Goal: Task Accomplishment & Management: Use online tool/utility

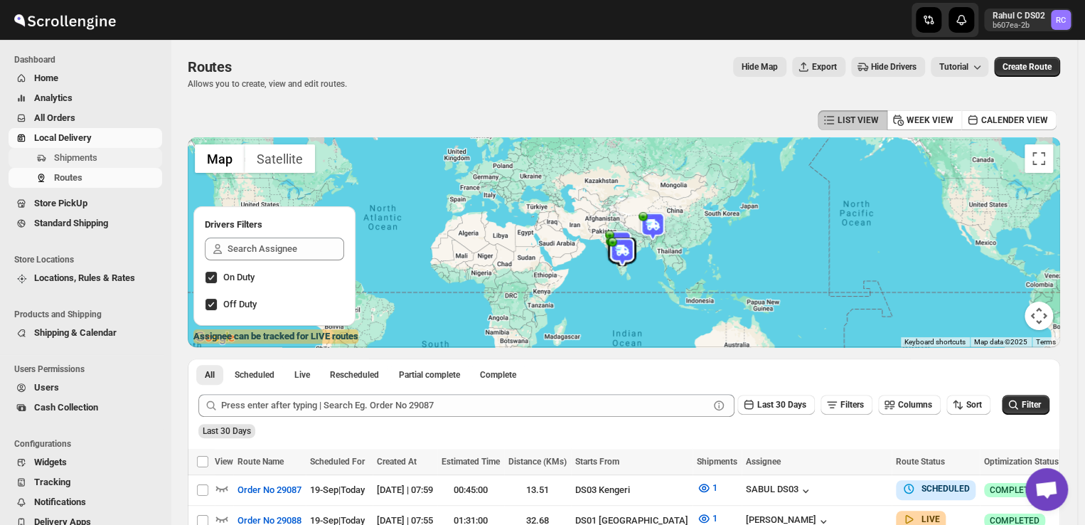
click at [110, 158] on span "Shipments" at bounding box center [106, 158] width 105 height 14
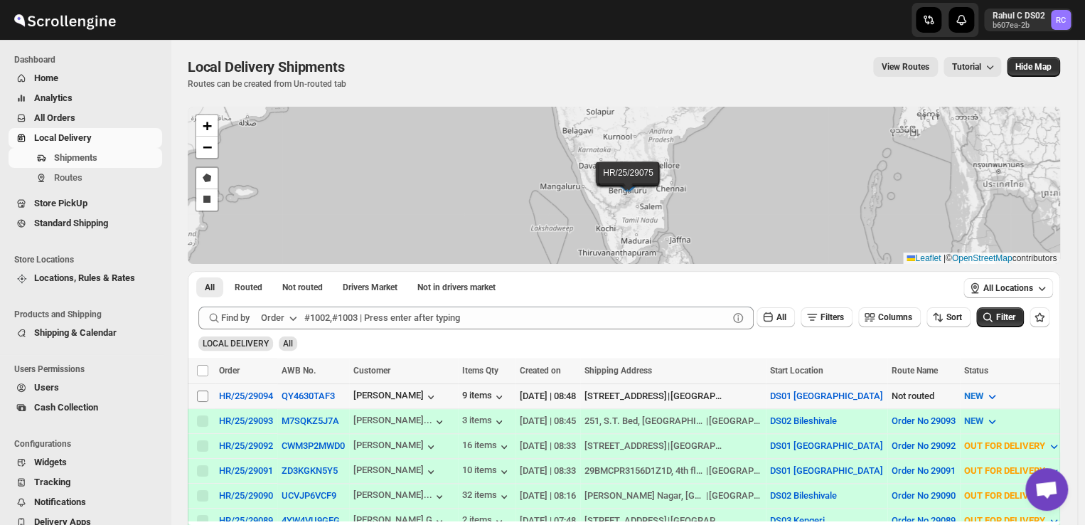
click at [201, 396] on input "Select shipment" at bounding box center [202, 395] width 11 height 11
checkbox input "true"
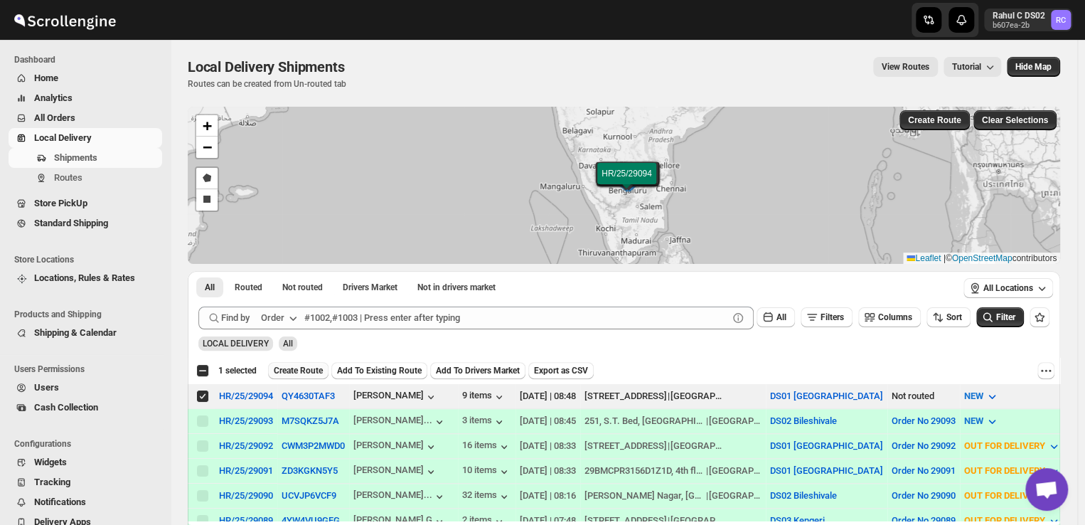
click at [304, 370] on span "Create Route" at bounding box center [298, 370] width 49 height 11
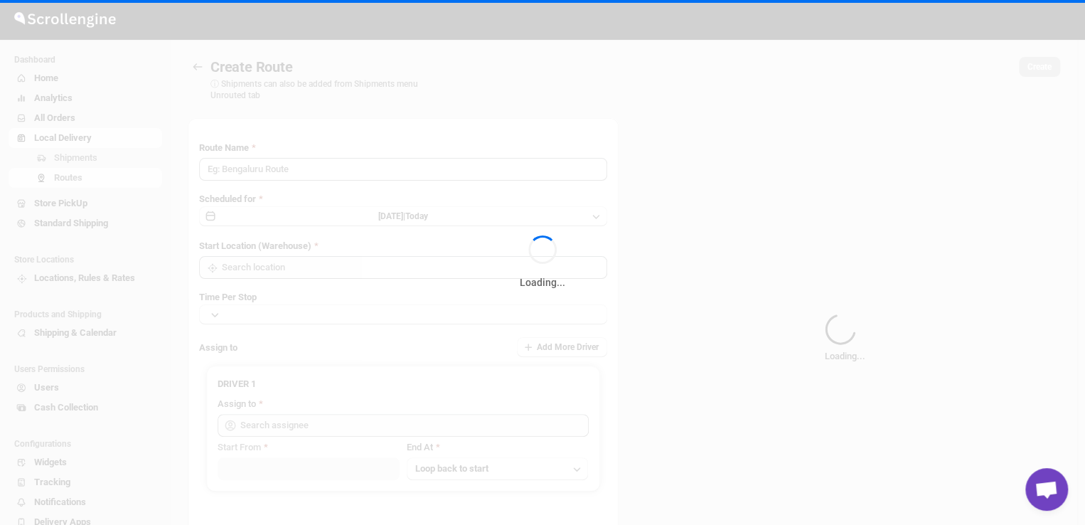
type input "Route - 19/09-0850"
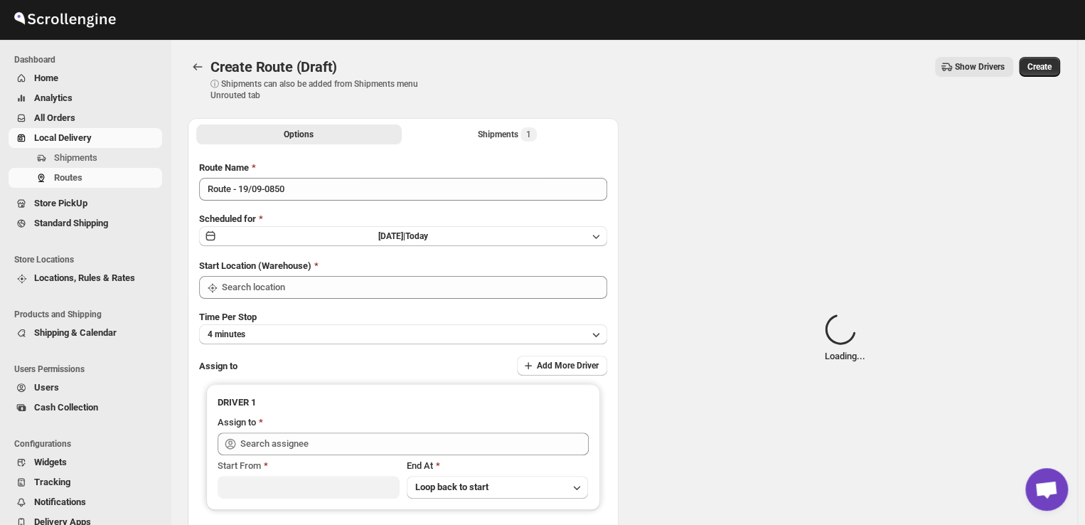
type input "DS01 [GEOGRAPHIC_DATA]"
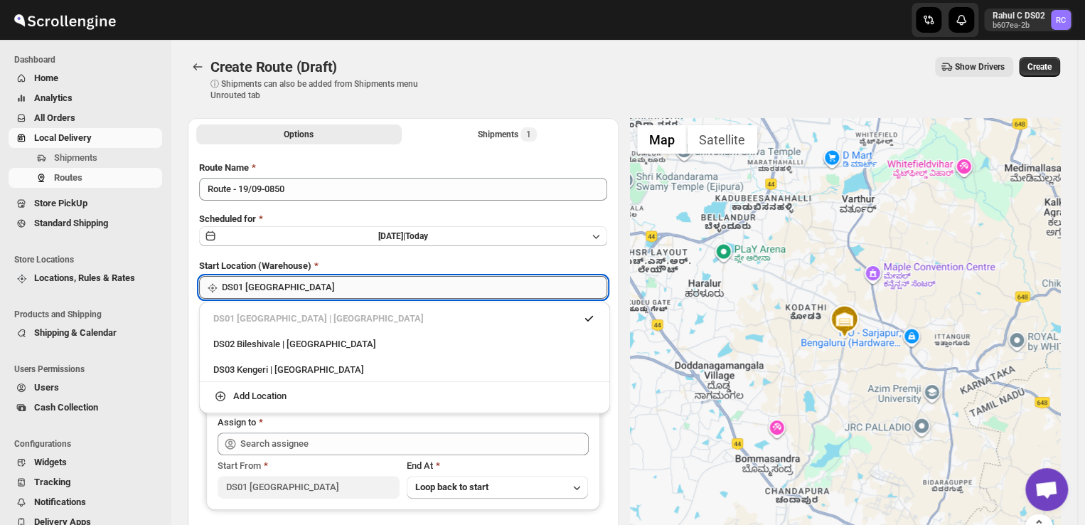
click at [309, 292] on input "DS01 [GEOGRAPHIC_DATA]" at bounding box center [414, 287] width 385 height 23
click at [245, 373] on div "DS03 Kengeri | [GEOGRAPHIC_DATA]" at bounding box center [404, 370] width 383 height 14
type input "DS03 Kengeri"
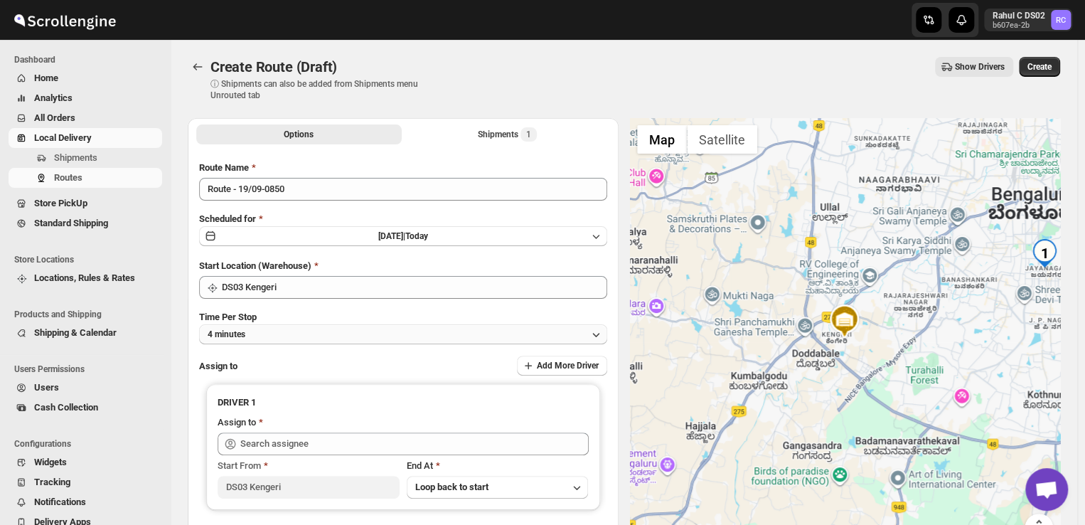
click at [297, 333] on button "4 minutes" at bounding box center [403, 334] width 408 height 20
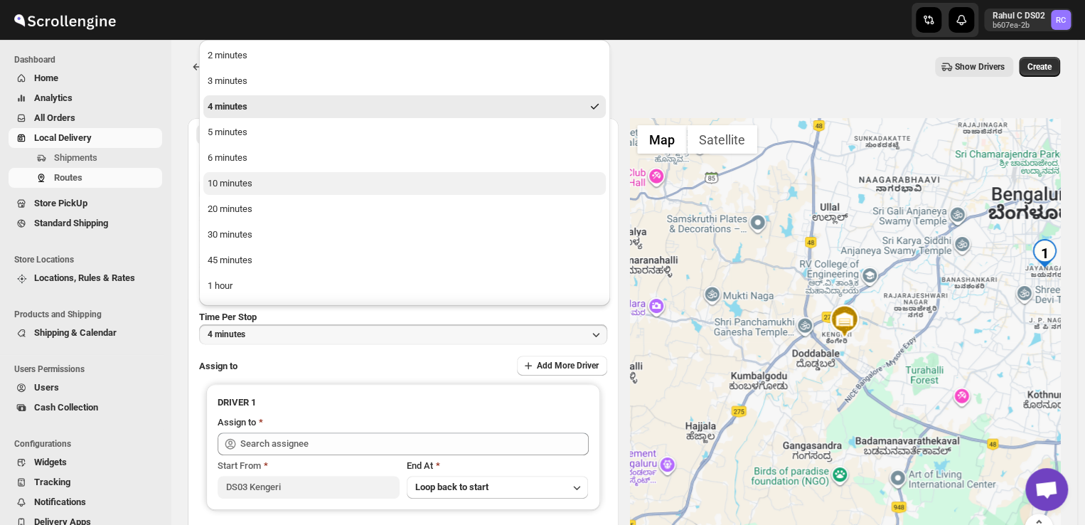
click at [245, 182] on div "10 minutes" at bounding box center [230, 183] width 45 height 14
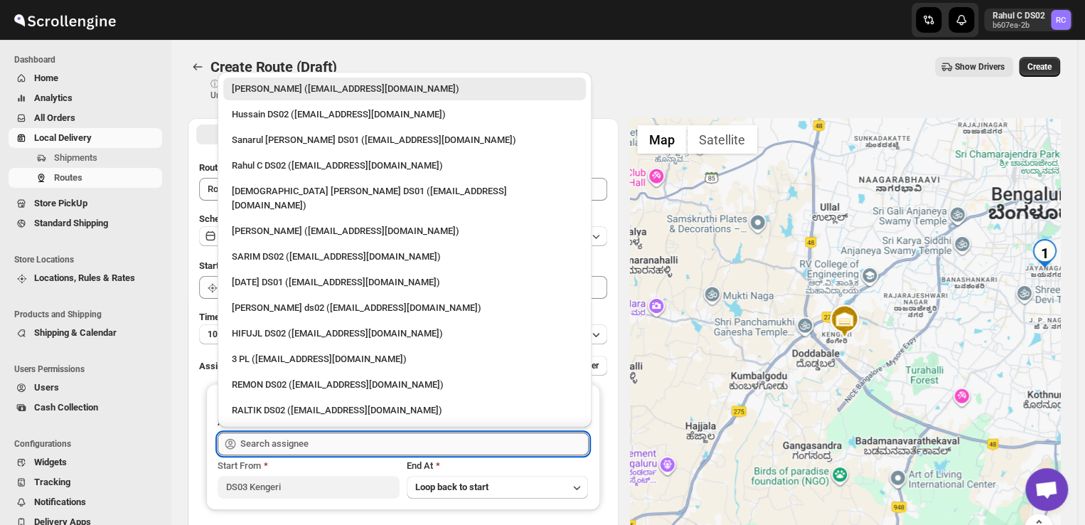
click at [319, 440] on input "text" at bounding box center [414, 443] width 348 height 23
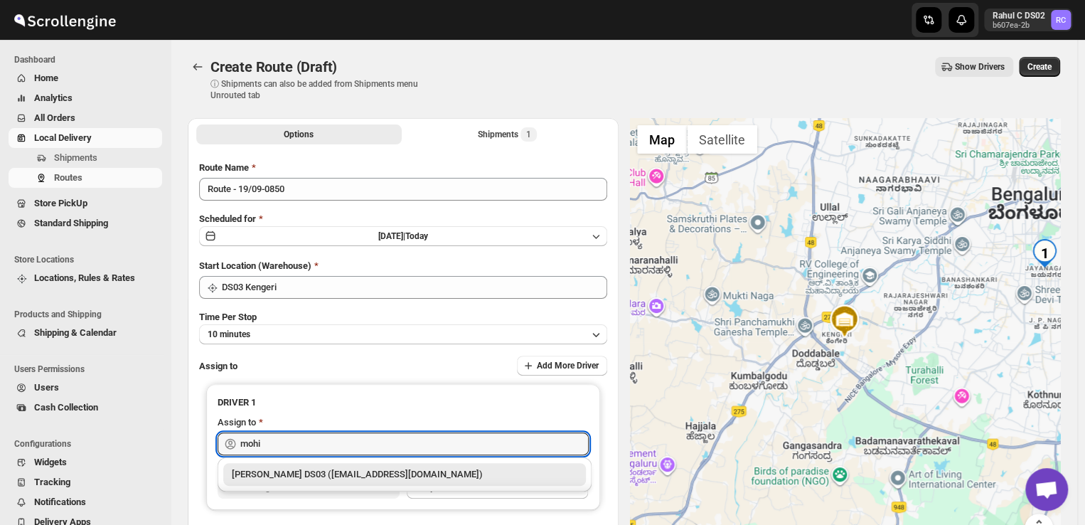
click at [398, 473] on div "[PERSON_NAME] DS03 ([EMAIL_ADDRESS][DOMAIN_NAME])" at bounding box center [405, 474] width 346 height 14
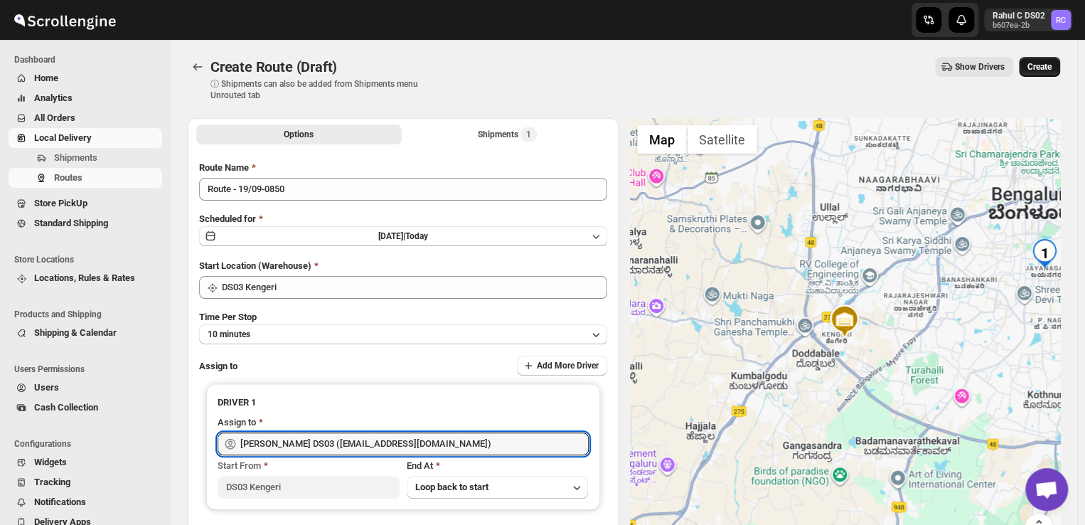
type input "[PERSON_NAME] DS03 ([EMAIL_ADDRESS][DOMAIN_NAME])"
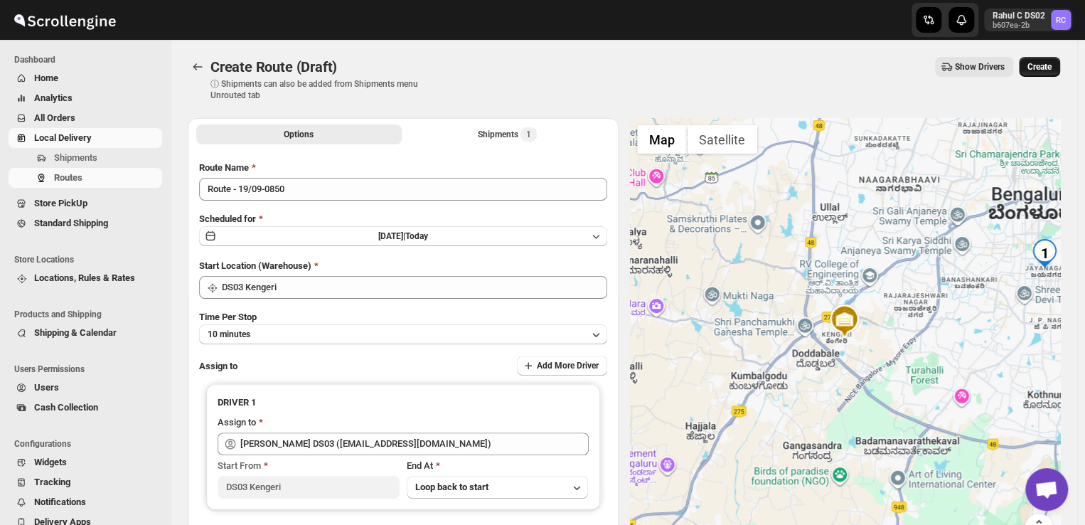
click at [1045, 63] on span "Create" at bounding box center [1039, 66] width 24 height 11
